Goal: Use online tool/utility: Utilize a website feature to perform a specific function

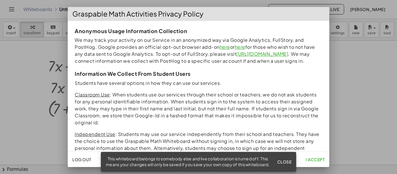
scroll to position [223, 0]
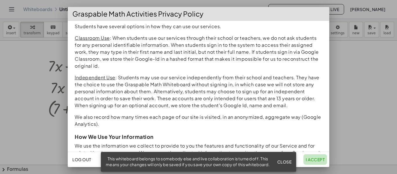
click at [317, 162] on span "I accept" at bounding box center [315, 159] width 19 height 5
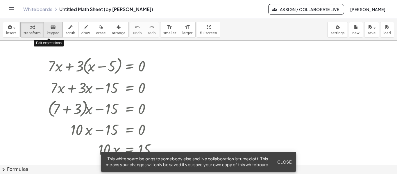
click at [50, 28] on icon "keyboard" at bounding box center [53, 27] width 6 height 7
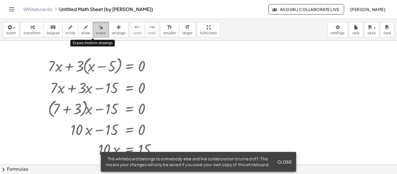
click at [99, 26] on icon "button" at bounding box center [101, 27] width 4 height 7
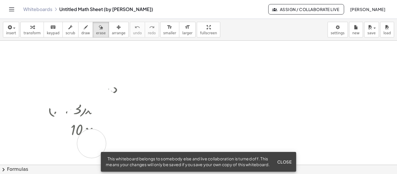
drag, startPoint x: 43, startPoint y: 60, endPoint x: 89, endPoint y: 141, distance: 93.4
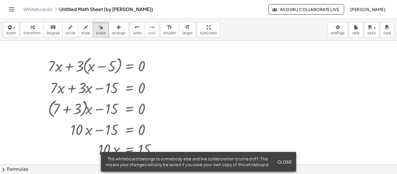
click at [279, 159] on span "Close" at bounding box center [284, 161] width 15 height 5
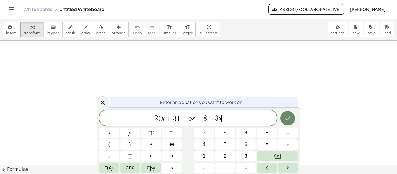
click at [291, 118] on icon "Done" at bounding box center [287, 118] width 7 height 7
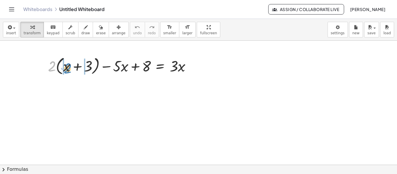
drag, startPoint x: 52, startPoint y: 67, endPoint x: 68, endPoint y: 69, distance: 16.1
click at [68, 69] on div at bounding box center [121, 66] width 153 height 22
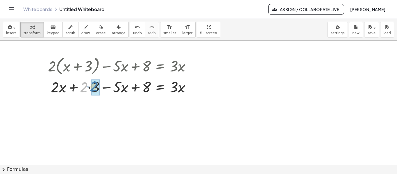
drag, startPoint x: 85, startPoint y: 89, endPoint x: 96, endPoint y: 88, distance: 10.2
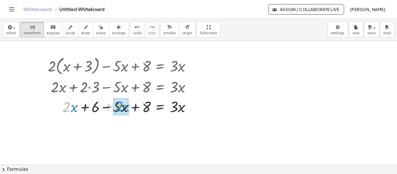
drag, startPoint x: 70, startPoint y: 107, endPoint x: 122, endPoint y: 106, distance: 52.3
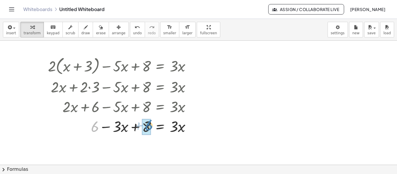
drag, startPoint x: 92, startPoint y: 127, endPoint x: 146, endPoint y: 125, distance: 54.1
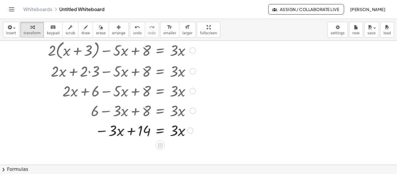
scroll to position [16, 0]
drag, startPoint x: 145, startPoint y: 131, endPoint x: 119, endPoint y: 133, distance: 26.2
click at [119, 133] on div at bounding box center [121, 130] width 153 height 20
drag, startPoint x: 178, startPoint y: 131, endPoint x: 114, endPoint y: 132, distance: 63.9
click at [114, 132] on div at bounding box center [121, 130] width 153 height 20
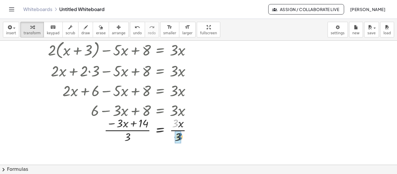
drag, startPoint x: 175, startPoint y: 124, endPoint x: 180, endPoint y: 138, distance: 14.4
drag, startPoint x: 121, startPoint y: 123, endPoint x: 128, endPoint y: 138, distance: 16.5
click at [128, 138] on div at bounding box center [121, 129] width 153 height 29
drag, startPoint x: 126, startPoint y: 123, endPoint x: 115, endPoint y: 123, distance: 10.2
click at [115, 123] on div at bounding box center [121, 129] width 153 height 29
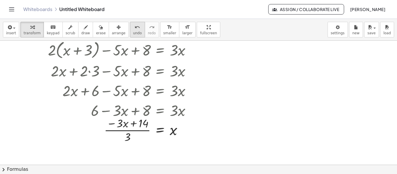
click at [133, 32] on span "undo" at bounding box center [137, 33] width 9 height 4
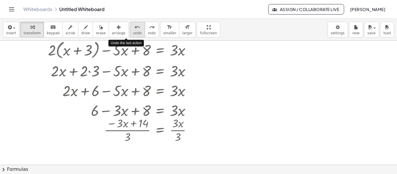
click at [133, 32] on span "undo" at bounding box center [137, 33] width 9 height 4
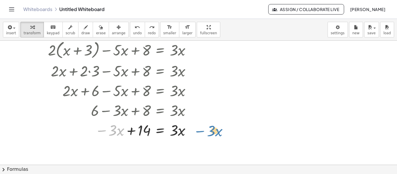
drag, startPoint x: 103, startPoint y: 130, endPoint x: 203, endPoint y: 131, distance: 99.4
click at [203, 131] on div "+ · 2 · ( + x + 3 ) − · 5 · x + 8 = · 3 · x + · 2 · x + · 2 · 3 − · 5 · x + 8 =…" at bounding box center [198, 168] width 397 height 286
click at [178, 131] on div at bounding box center [121, 130] width 153 height 20
drag, startPoint x: 189, startPoint y: 131, endPoint x: 192, endPoint y: 134, distance: 3.9
click at [160, 130] on div "− · 3 · x + 14 = · 3 · x" at bounding box center [160, 130] width 0 height 0
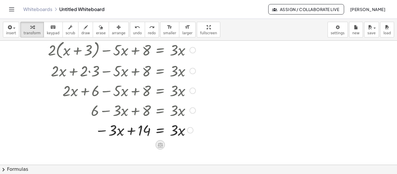
click at [162, 145] on icon at bounding box center [159, 145] width 5 height 5
drag, startPoint x: 175, startPoint y: 132, endPoint x: 178, endPoint y: 133, distance: 3.2
click at [178, 133] on div at bounding box center [121, 130] width 153 height 20
click at [180, 133] on div at bounding box center [121, 130] width 153 height 20
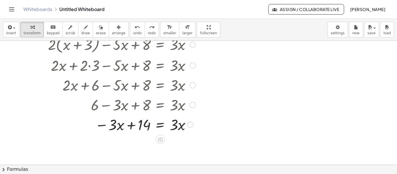
scroll to position [24, 0]
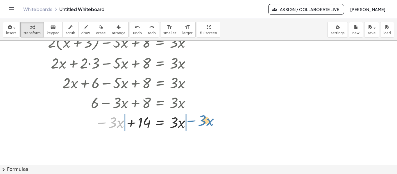
drag, startPoint x: 101, startPoint y: 123, endPoint x: 191, endPoint y: 121, distance: 90.1
click at [191, 121] on div at bounding box center [121, 122] width 153 height 20
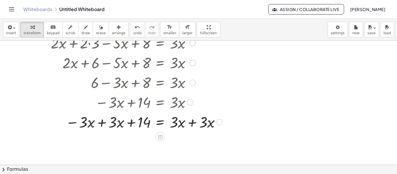
scroll to position [44, 0]
drag, startPoint x: 74, startPoint y: 121, endPoint x: 103, endPoint y: 119, distance: 29.4
click at [103, 119] on div at bounding box center [135, 122] width 180 height 20
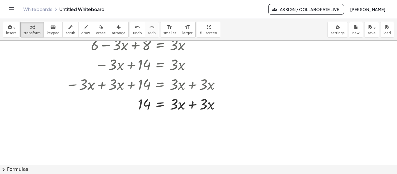
scroll to position [82, 0]
drag, startPoint x: 180, startPoint y: 104, endPoint x: 216, endPoint y: 103, distance: 36.3
drag, startPoint x: 177, startPoint y: 106, endPoint x: 205, endPoint y: 109, distance: 27.5
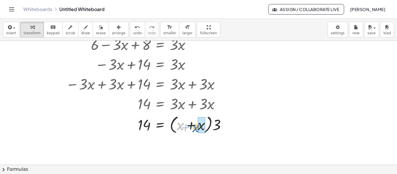
drag, startPoint x: 180, startPoint y: 126, endPoint x: 196, endPoint y: 128, distance: 16.4
click at [196, 128] on div at bounding box center [139, 124] width 189 height 22
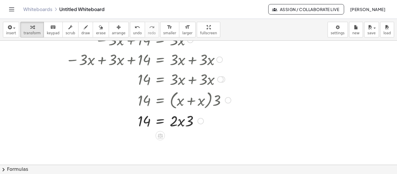
scroll to position [107, 0]
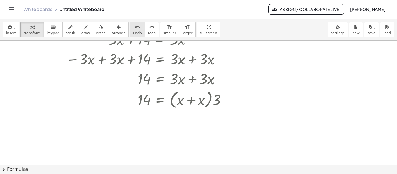
click at [133, 35] on span "undo" at bounding box center [137, 33] width 9 height 4
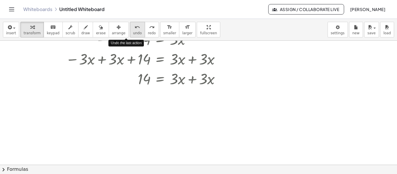
click at [133, 35] on span "undo" at bounding box center [137, 33] width 9 height 4
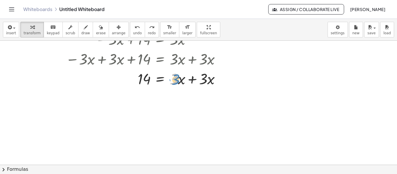
drag, startPoint x: 177, startPoint y: 81, endPoint x: 180, endPoint y: 81, distance: 3.2
click at [180, 81] on div at bounding box center [136, 79] width 183 height 20
drag, startPoint x: 192, startPoint y: 80, endPoint x: 175, endPoint y: 81, distance: 17.8
click at [175, 81] on div at bounding box center [136, 79] width 183 height 20
drag, startPoint x: 193, startPoint y: 81, endPoint x: 199, endPoint y: 79, distance: 6.8
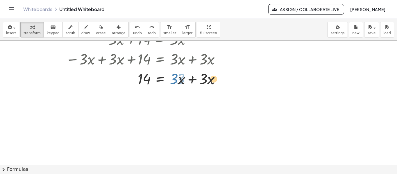
click at [199, 79] on div at bounding box center [136, 79] width 183 height 20
drag, startPoint x: 193, startPoint y: 79, endPoint x: 183, endPoint y: 80, distance: 10.2
click at [183, 80] on div at bounding box center [136, 79] width 183 height 20
drag, startPoint x: 193, startPoint y: 80, endPoint x: 177, endPoint y: 79, distance: 16.0
click at [177, 79] on div at bounding box center [136, 79] width 183 height 20
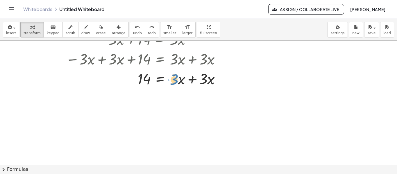
drag, startPoint x: 177, startPoint y: 79, endPoint x: 172, endPoint y: 78, distance: 5.4
click at [172, 78] on div at bounding box center [136, 79] width 183 height 20
click at [193, 79] on div at bounding box center [136, 79] width 183 height 20
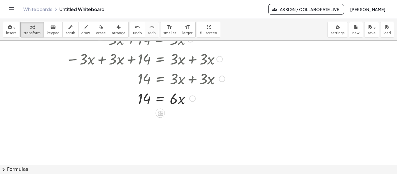
scroll to position [113, 0]
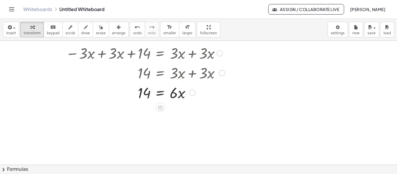
click at [174, 95] on div at bounding box center [136, 93] width 183 height 20
drag, startPoint x: 174, startPoint y: 95, endPoint x: 151, endPoint y: 94, distance: 22.4
click at [151, 94] on div at bounding box center [136, 93] width 183 height 20
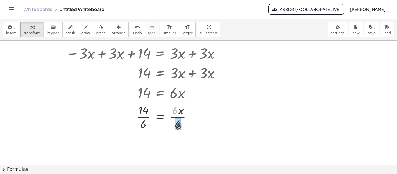
drag, startPoint x: 176, startPoint y: 109, endPoint x: 180, endPoint y: 126, distance: 16.6
drag, startPoint x: 143, startPoint y: 148, endPoint x: 143, endPoint y: 151, distance: 3.5
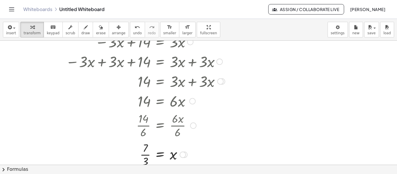
scroll to position [0, 0]
